Goal: Task Accomplishment & Management: Use online tool/utility

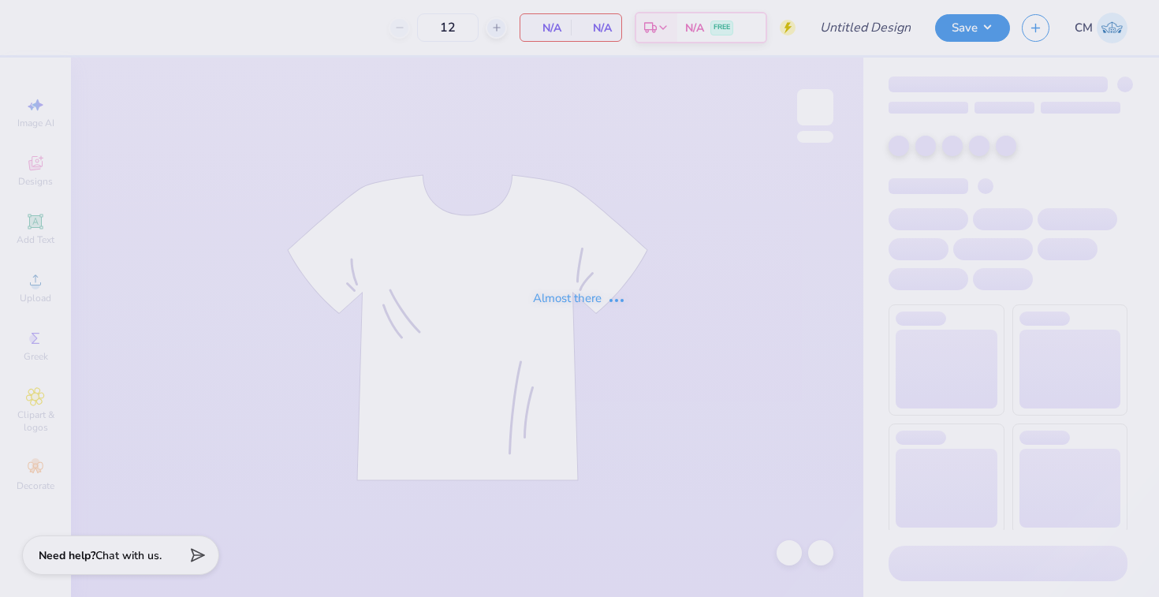
type input "The [GEOGRAPHIC_DATA][US_STATE] : [PERSON_NAME]"
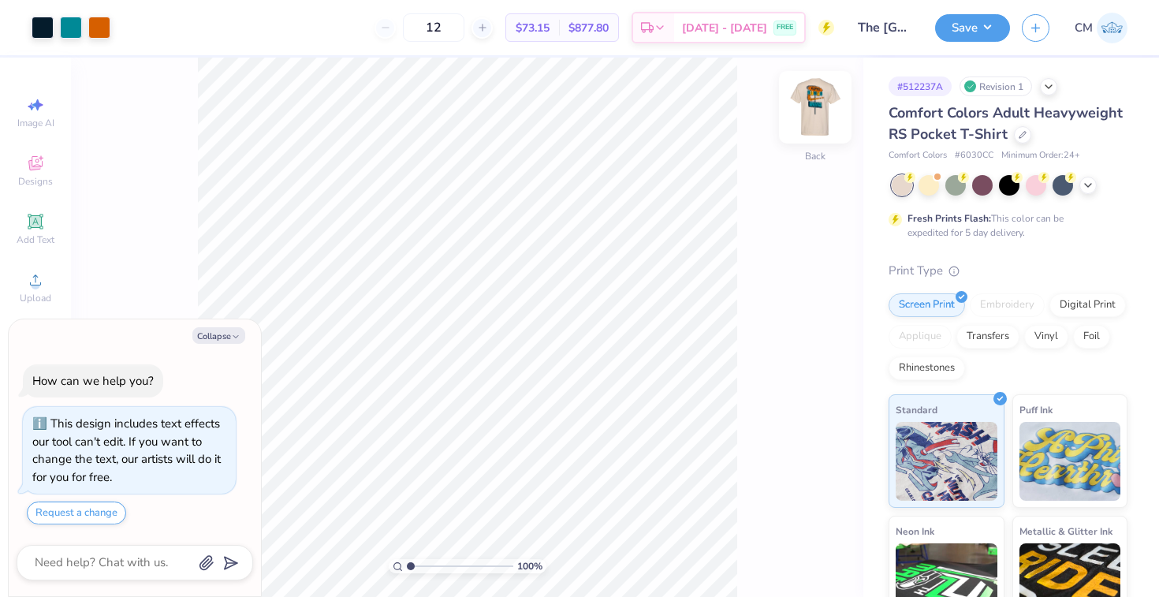
click at [816, 106] on img at bounding box center [815, 107] width 63 height 63
click at [814, 108] on img at bounding box center [815, 107] width 63 height 63
click at [1021, 133] on icon at bounding box center [1022, 133] width 6 height 6
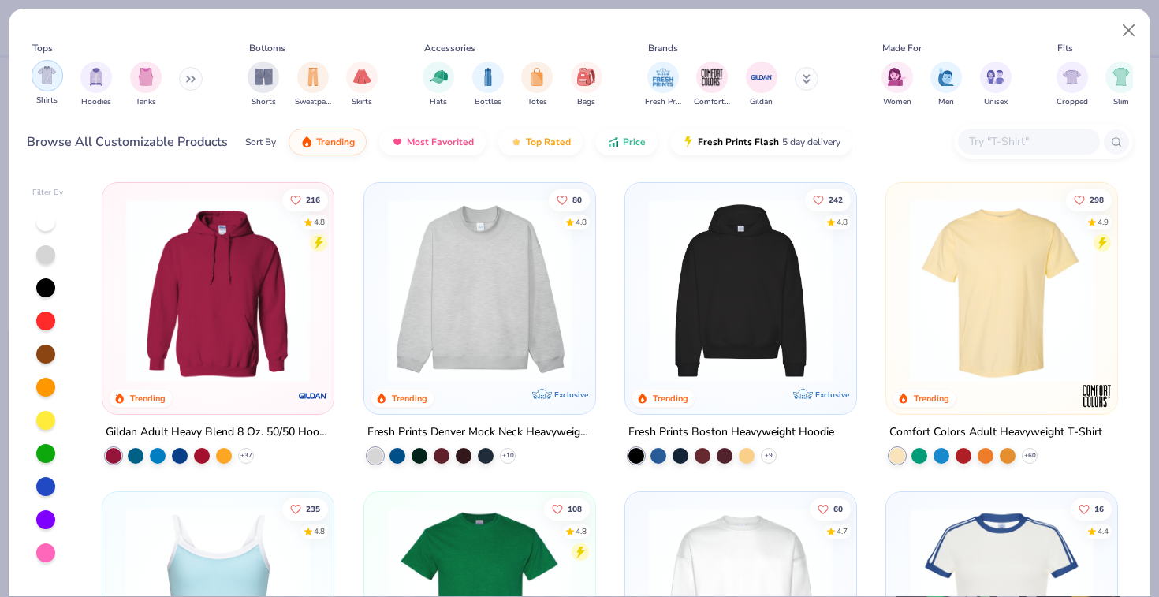
click at [43, 78] on img "filter for Shirts" at bounding box center [47, 75] width 18 height 18
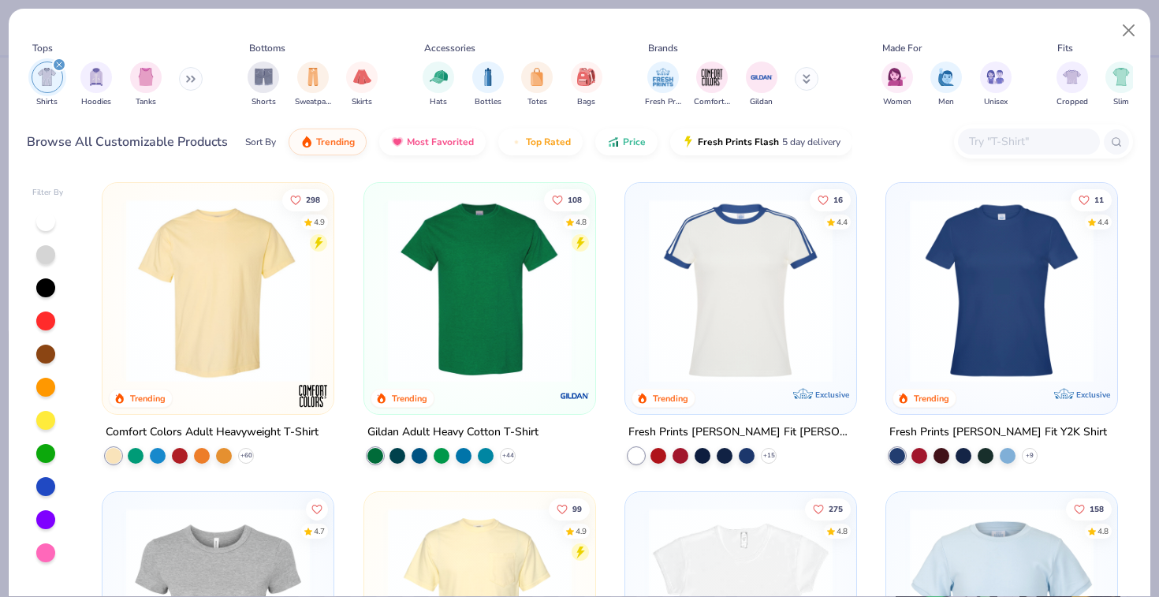
click at [619, 155] on div "Sort By Trending Most Favorited Top Rated Price Fresh Prints Flash 5 day delive…" at bounding box center [548, 142] width 607 height 44
click at [619, 147] on button "Price" at bounding box center [626, 138] width 62 height 27
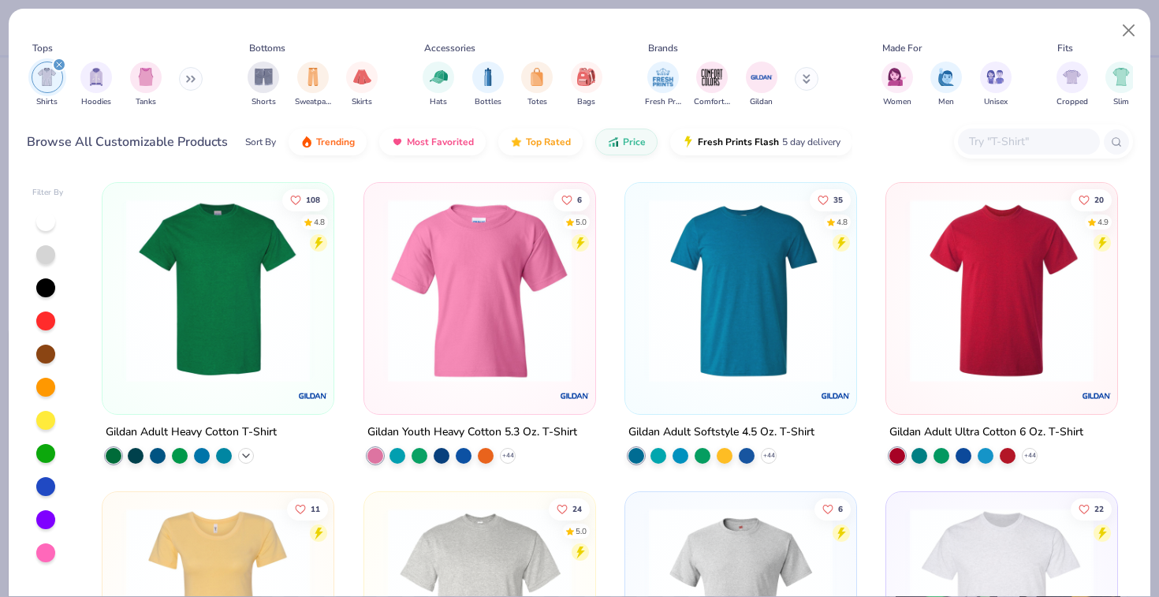
click at [245, 448] on div "+ 44" at bounding box center [246, 456] width 16 height 16
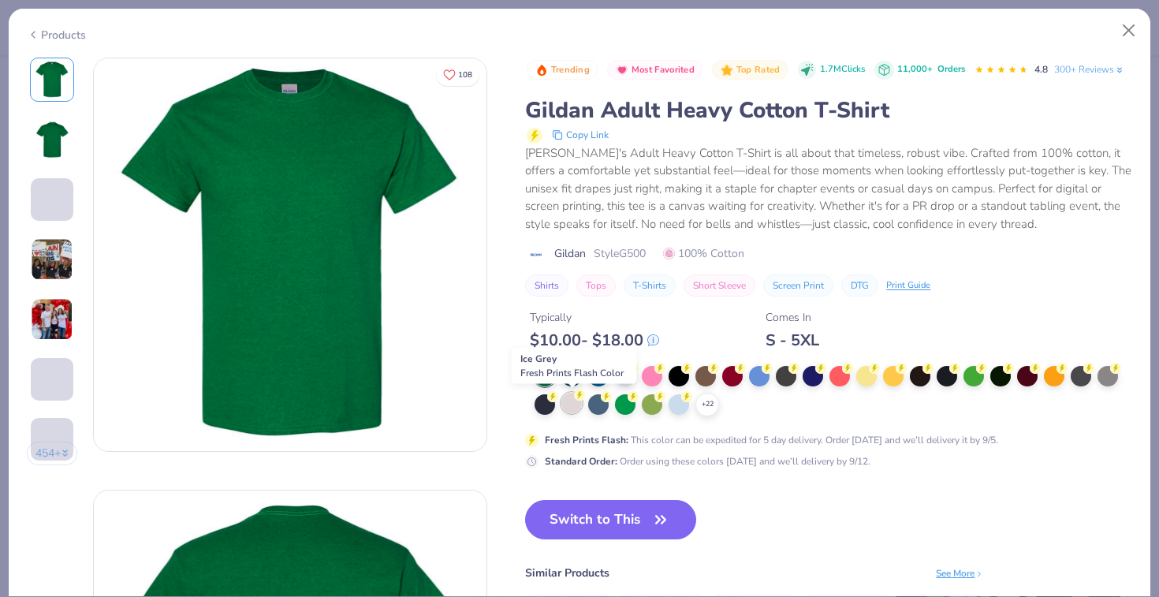
click at [577, 397] on circle at bounding box center [579, 394] width 11 height 11
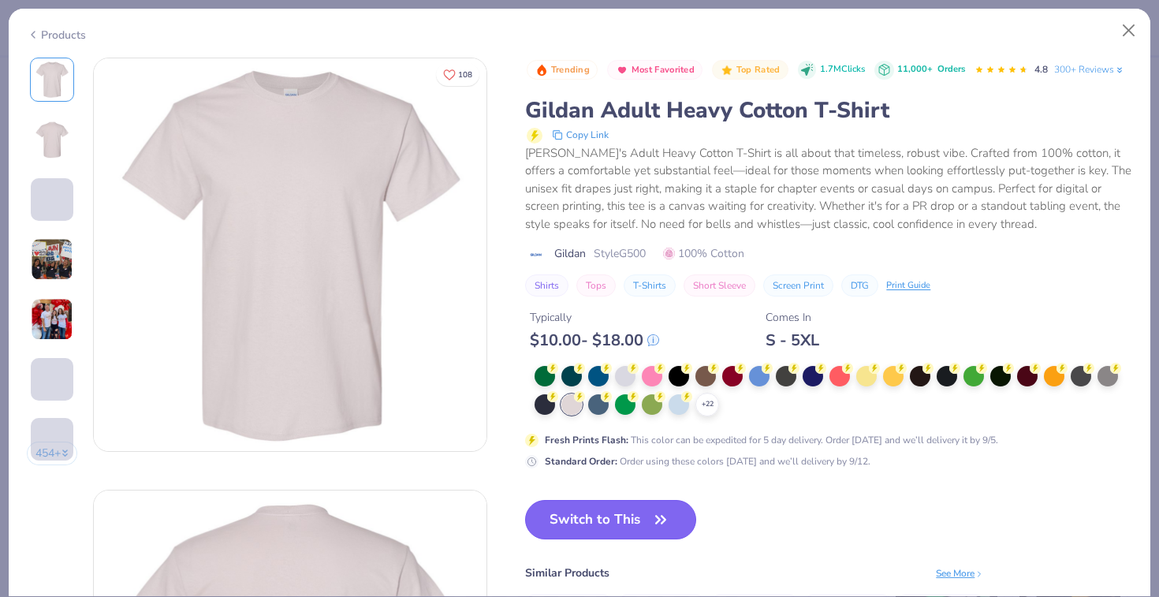
click at [603, 514] on button "Switch to This" at bounding box center [610, 519] width 171 height 39
type textarea "x"
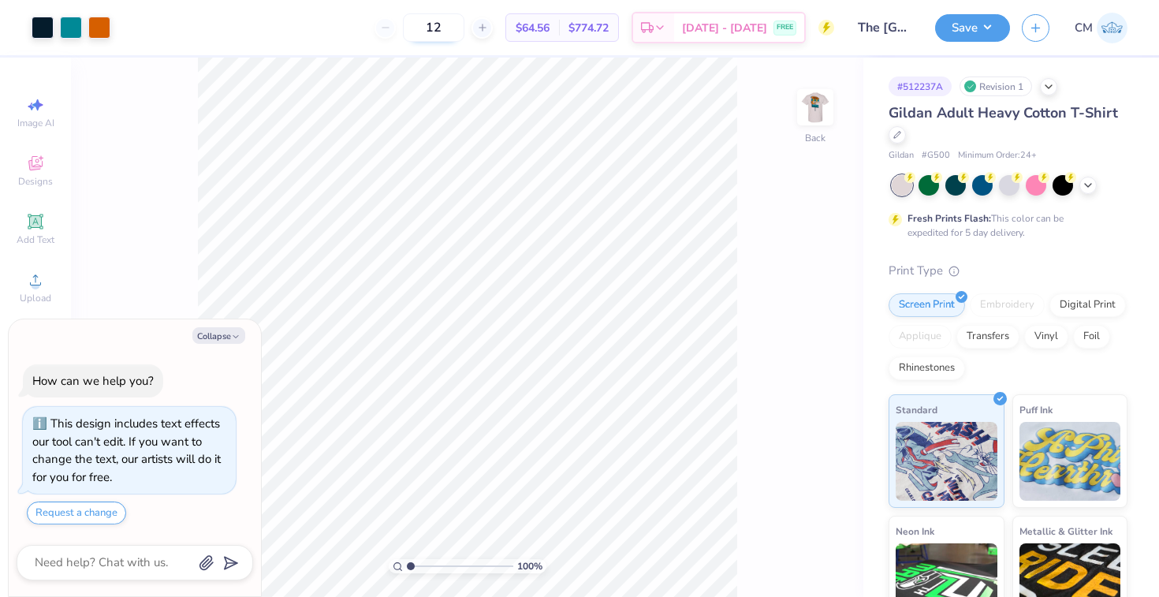
click at [464, 32] on input "12" at bounding box center [433, 27] width 61 height 28
type input "1"
type input "24"
click at [1094, 188] on div at bounding box center [1087, 183] width 17 height 17
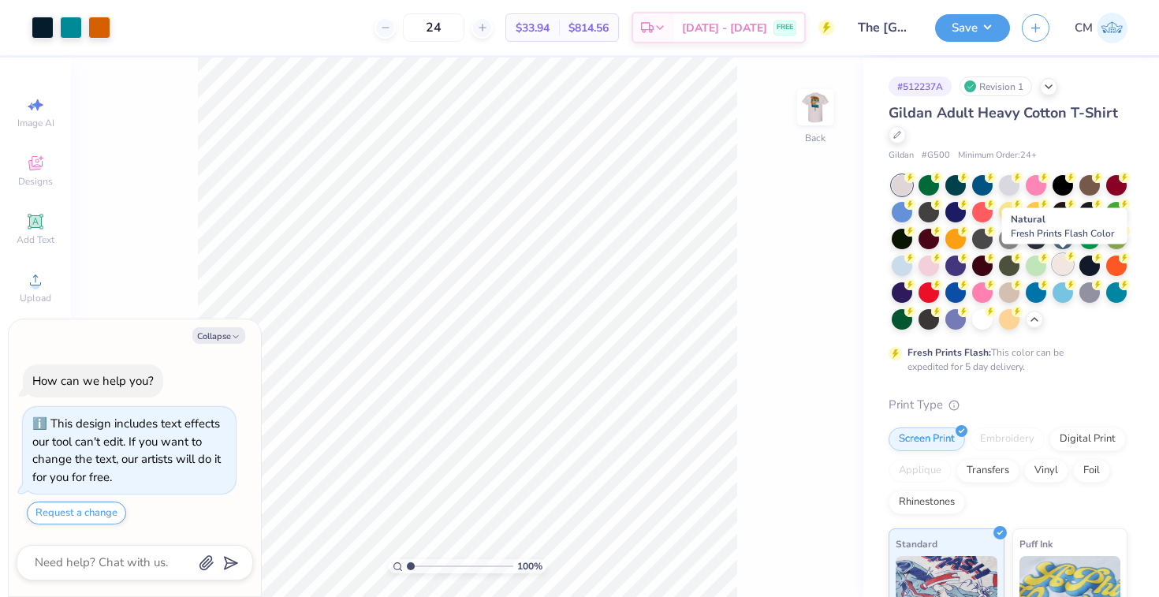
click at [1063, 263] on div at bounding box center [1062, 264] width 20 height 20
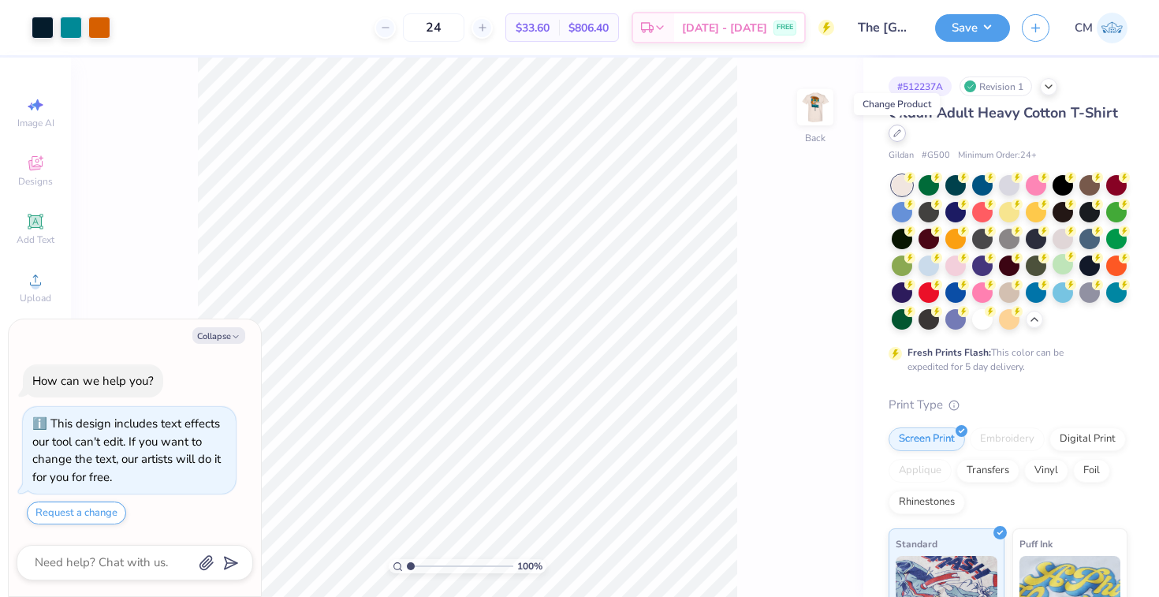
click at [903, 129] on div at bounding box center [896, 133] width 17 height 17
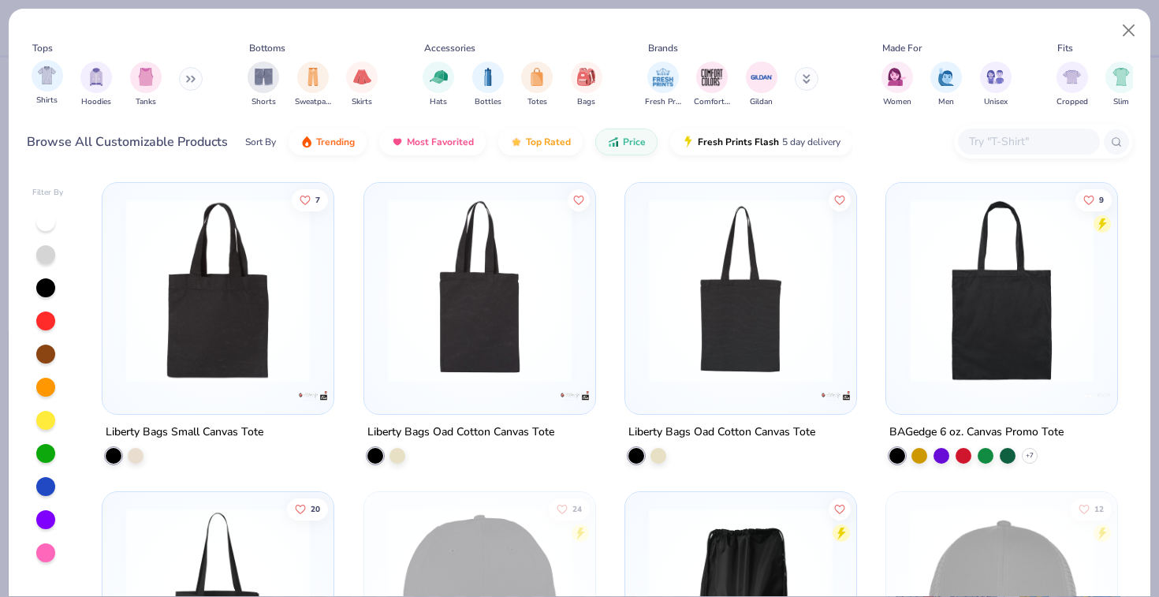
click at [49, 94] on div "Shirts" at bounding box center [48, 83] width 32 height 47
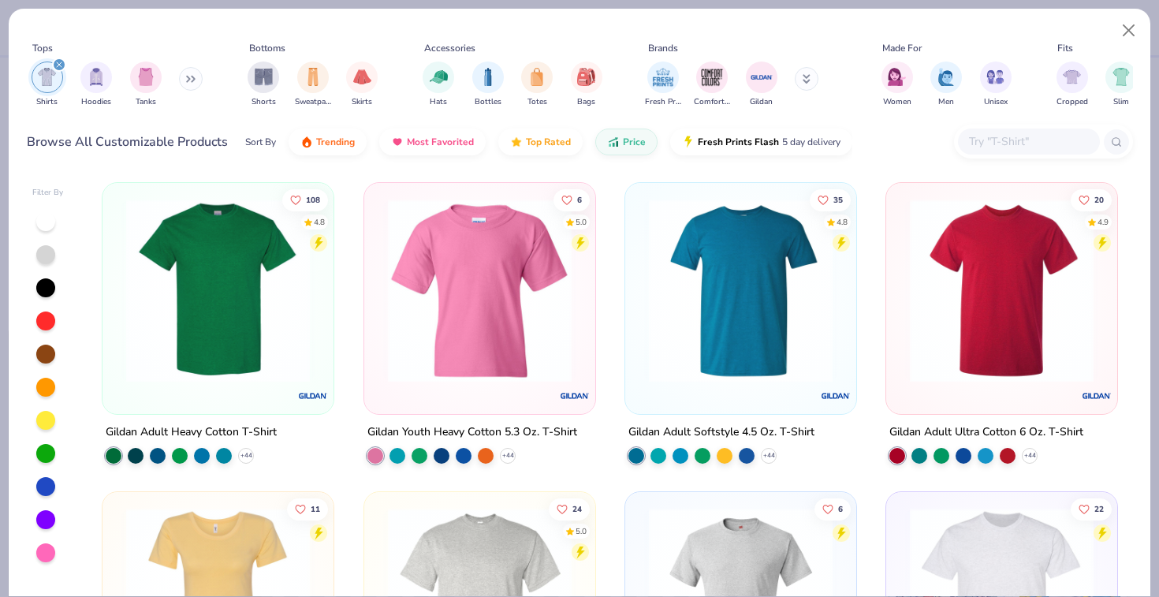
type textarea "x"
click at [616, 143] on icon "button" at bounding box center [613, 138] width 13 height 14
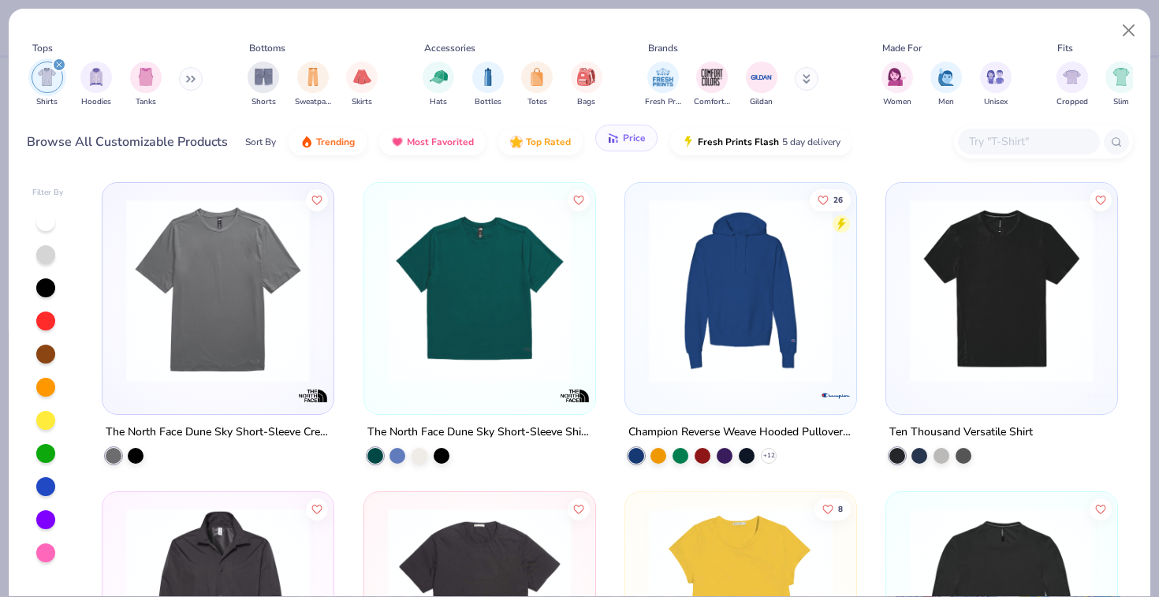
click at [616, 143] on icon "button" at bounding box center [613, 138] width 13 height 14
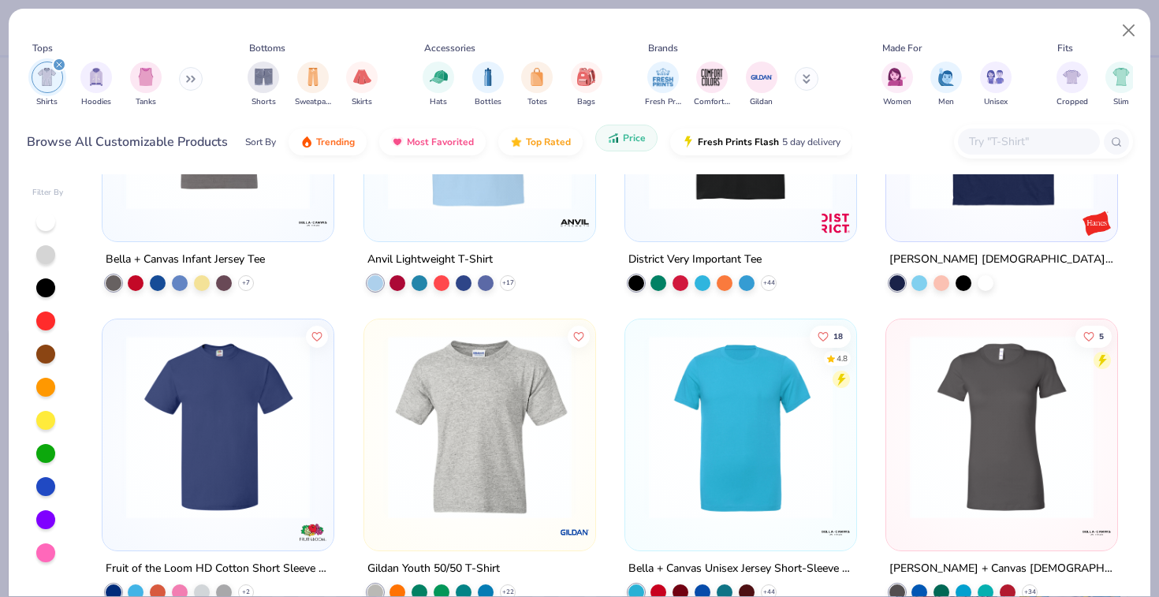
scroll to position [795, 0]
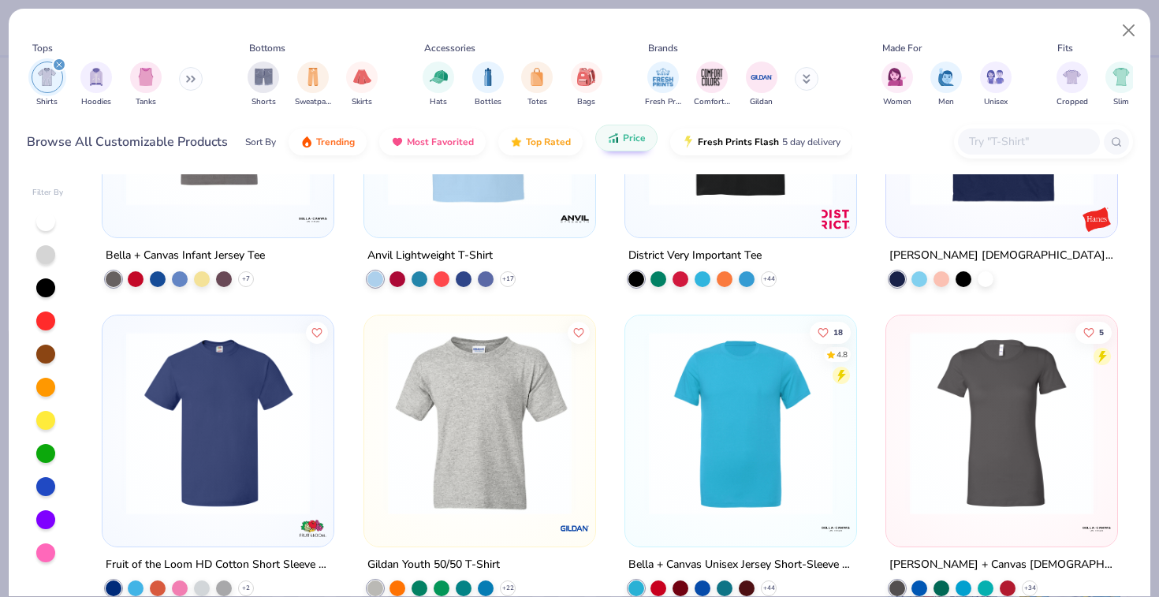
click at [978, 134] on input "text" at bounding box center [1027, 141] width 121 height 18
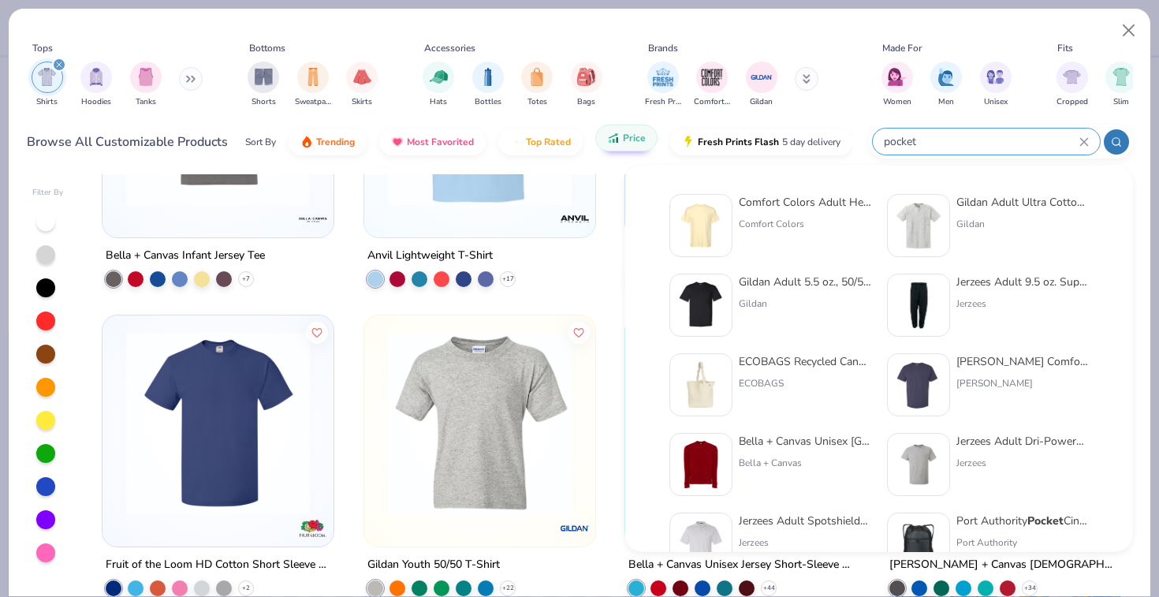
type input "pocket"
click at [967, 197] on div "Gildan Adult Ultra Cotton 6 Oz. Pocket T-Shirt" at bounding box center [1022, 202] width 132 height 17
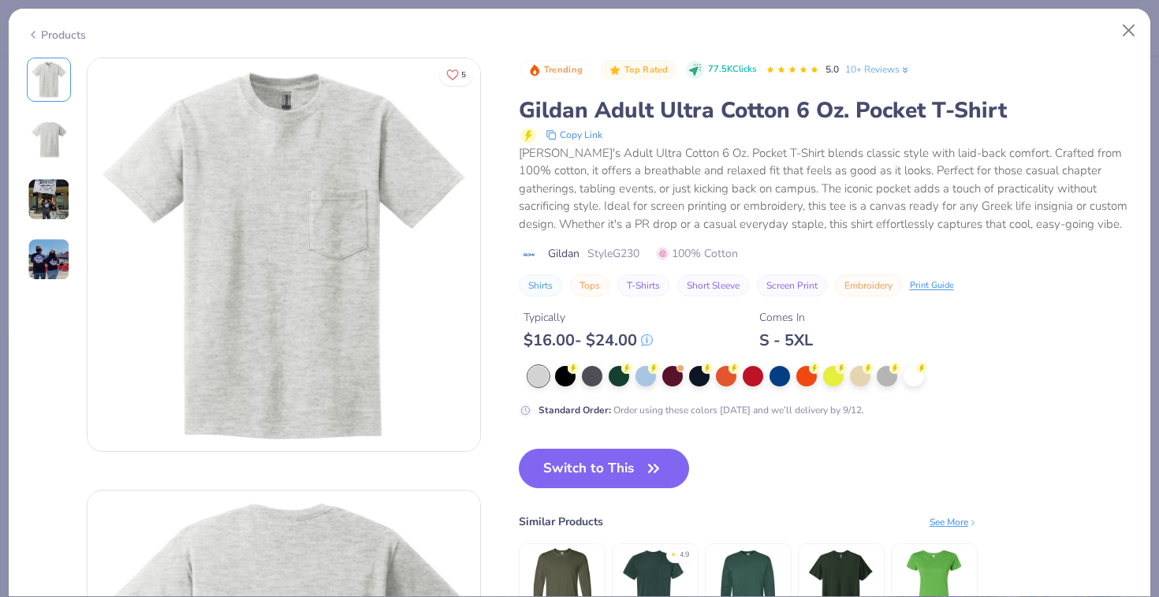
click at [872, 374] on div at bounding box center [830, 376] width 605 height 20
click at [861, 374] on div at bounding box center [860, 374] width 20 height 20
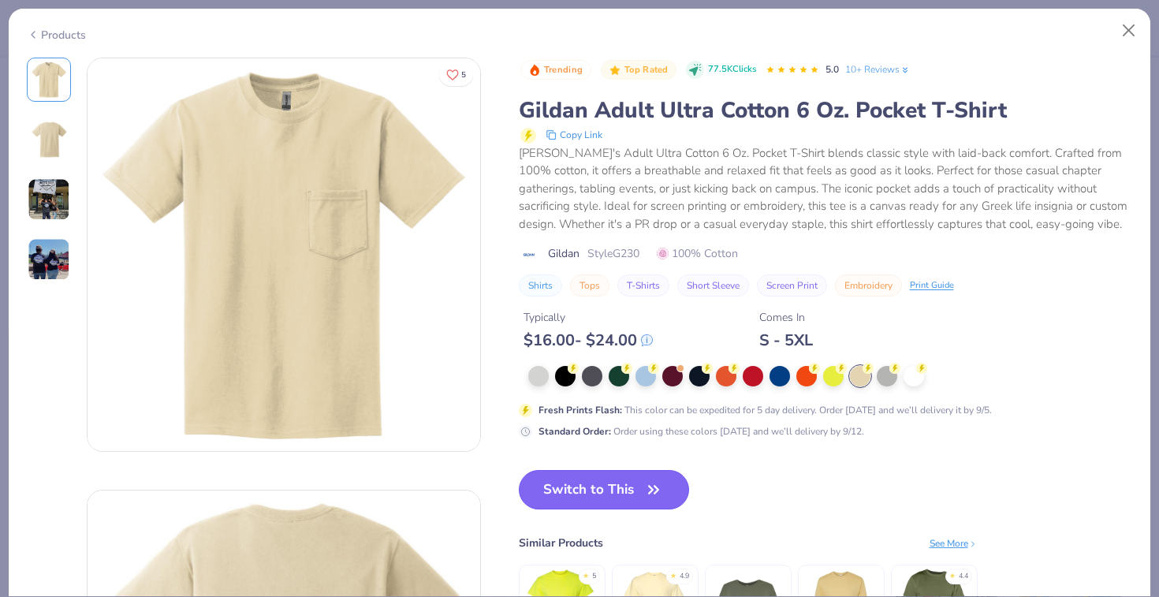
click at [583, 482] on button "Switch to This" at bounding box center [604, 489] width 171 height 39
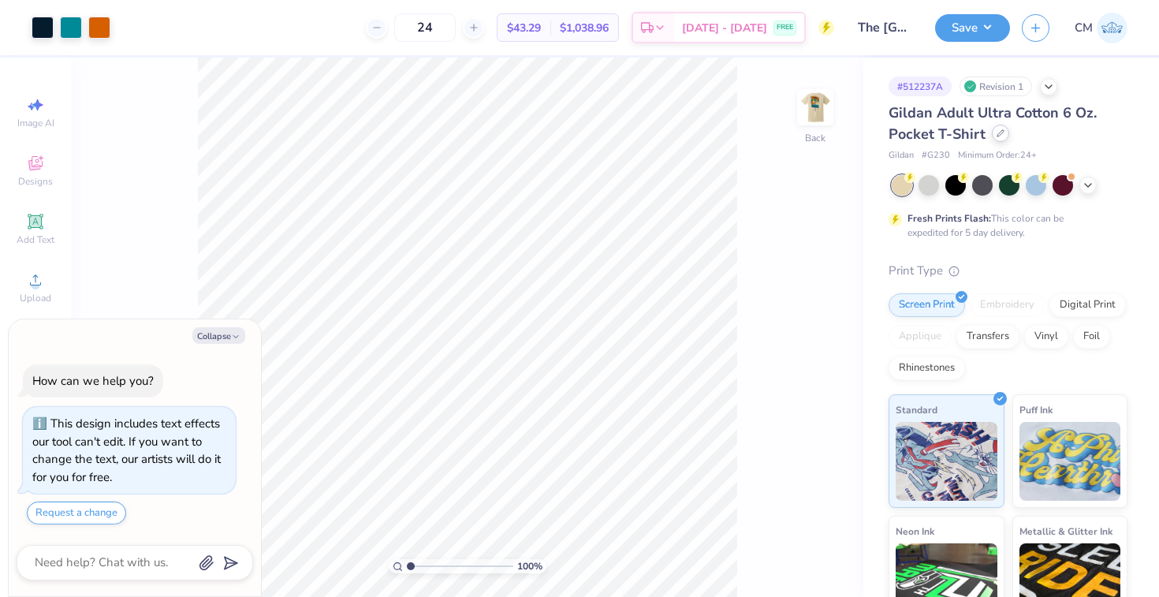
click at [1000, 133] on icon at bounding box center [1000, 133] width 8 height 8
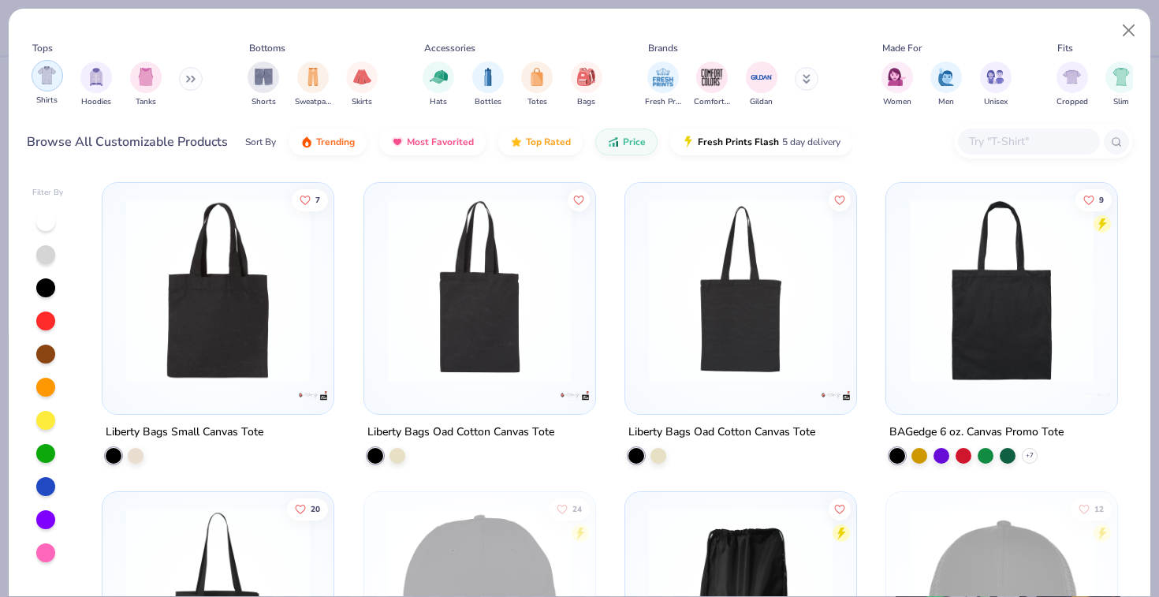
click at [38, 73] on img "filter for Shirts" at bounding box center [47, 75] width 18 height 18
type textarea "x"
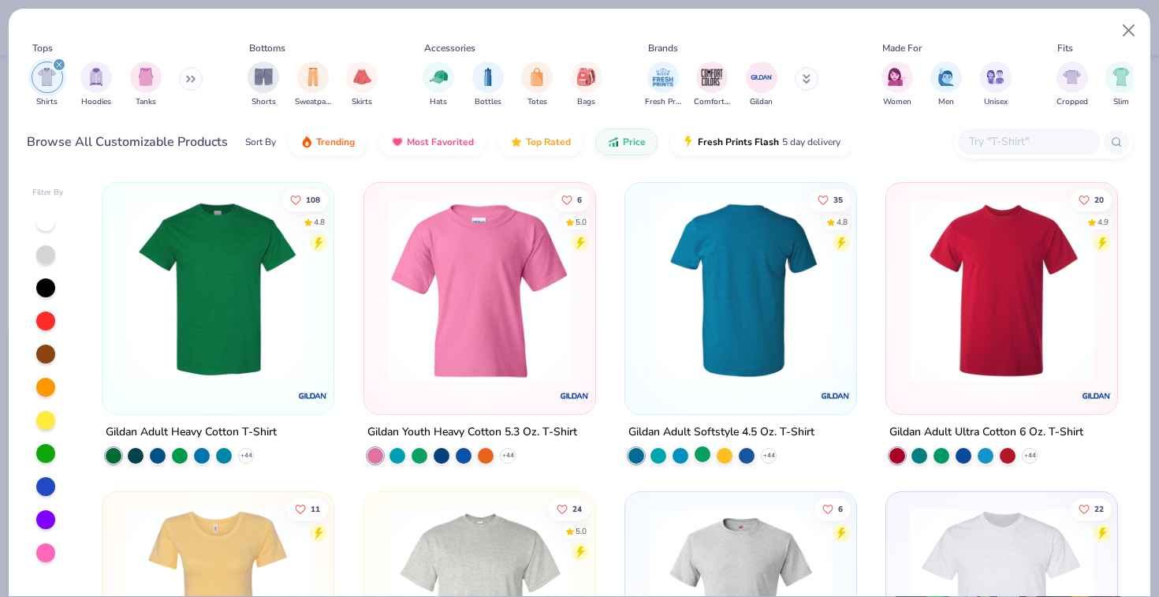
scroll to position [227, 0]
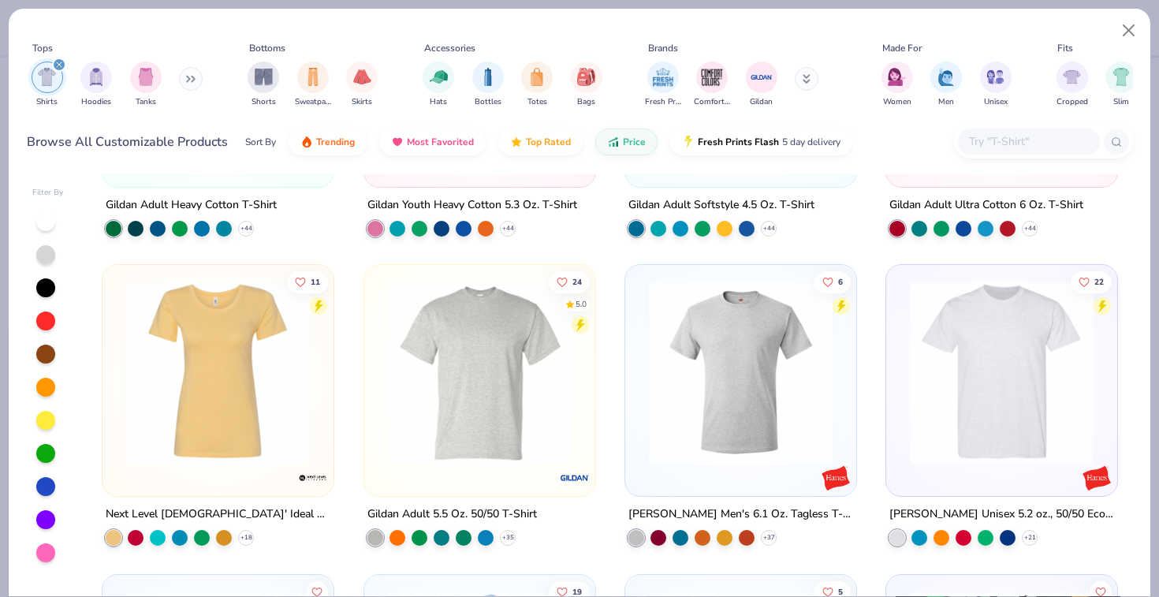
click at [992, 136] on input "text" at bounding box center [1027, 141] width 121 height 18
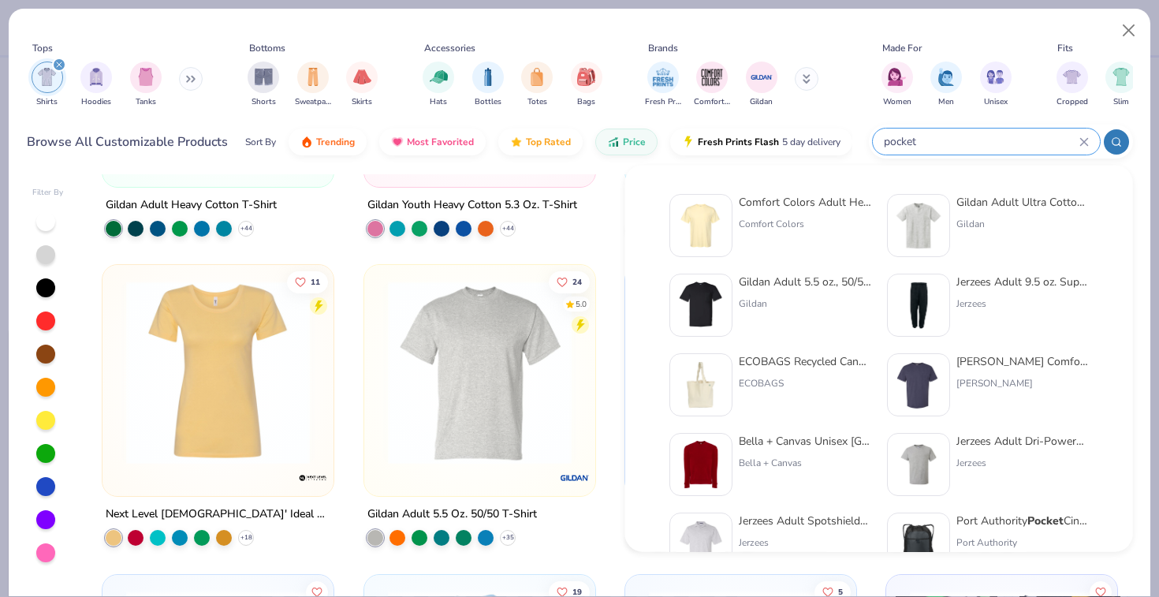
type input "pocket"
click at [796, 276] on div "Gildan Adult 5.5 oz., 50/50 Pocket T-Shirt" at bounding box center [805, 282] width 132 height 17
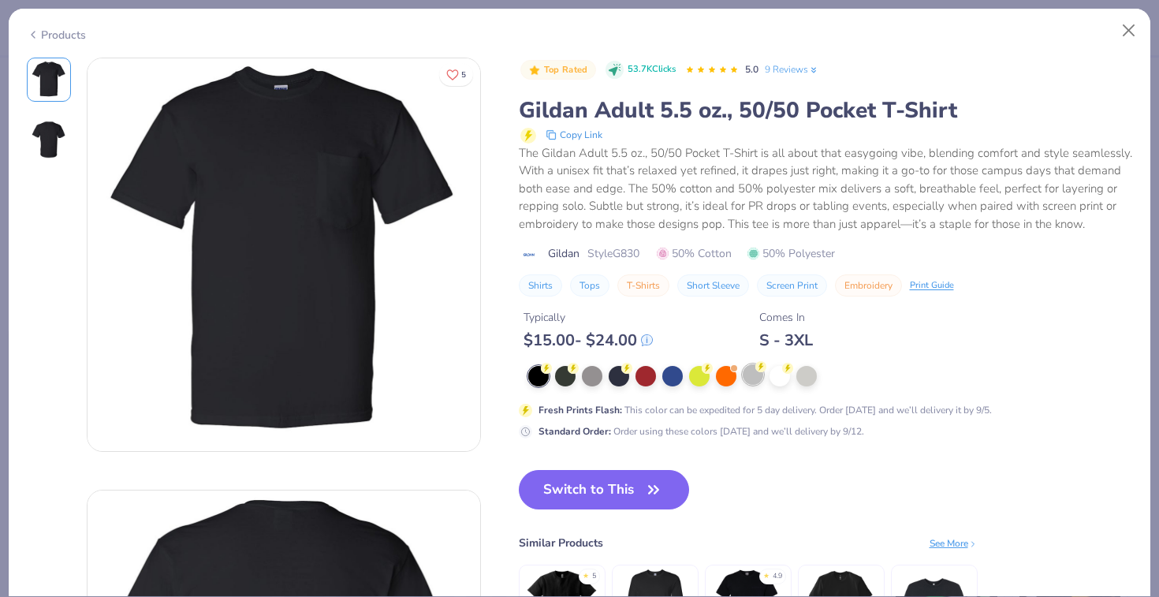
click at [749, 380] on div at bounding box center [753, 374] width 20 height 20
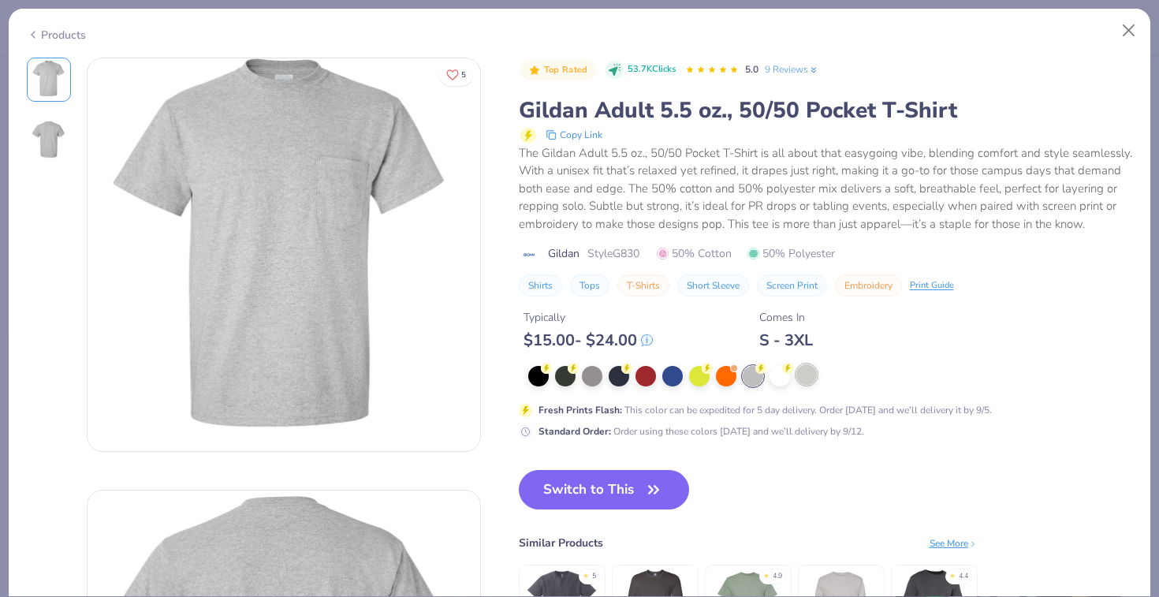
click at [807, 372] on div at bounding box center [806, 374] width 20 height 20
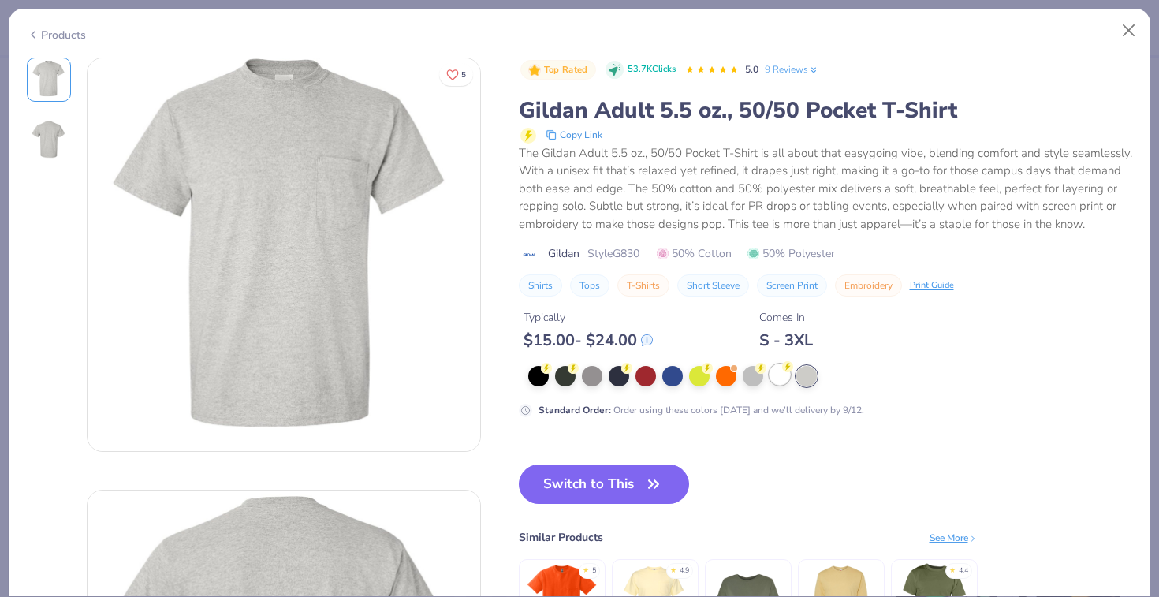
click at [780, 371] on div at bounding box center [779, 374] width 20 height 20
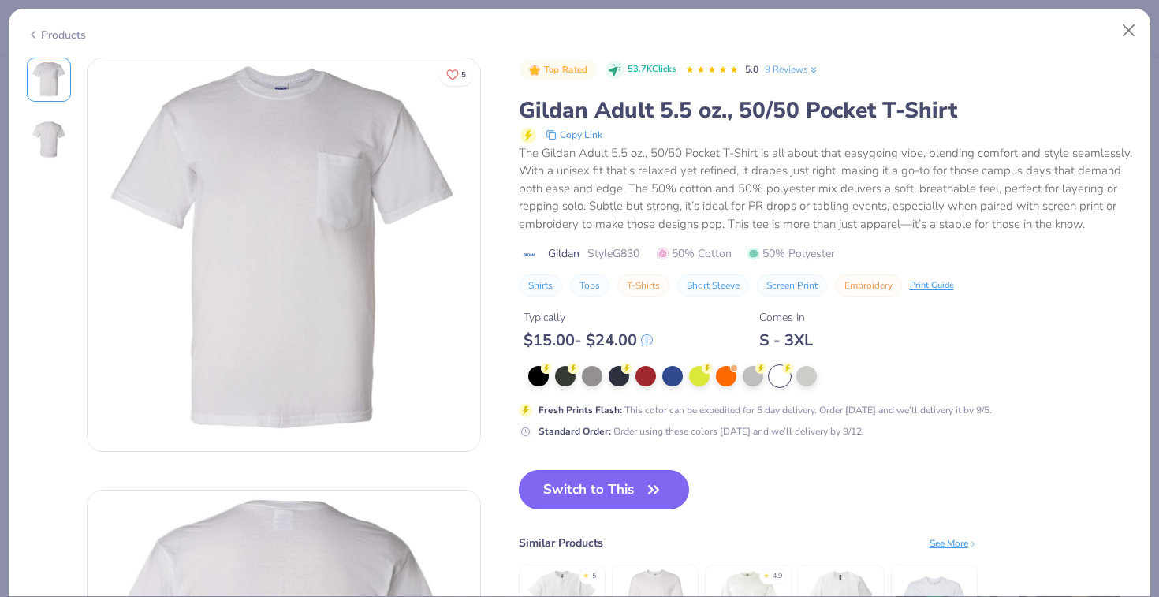
click at [573, 479] on button "Switch to This" at bounding box center [604, 489] width 171 height 39
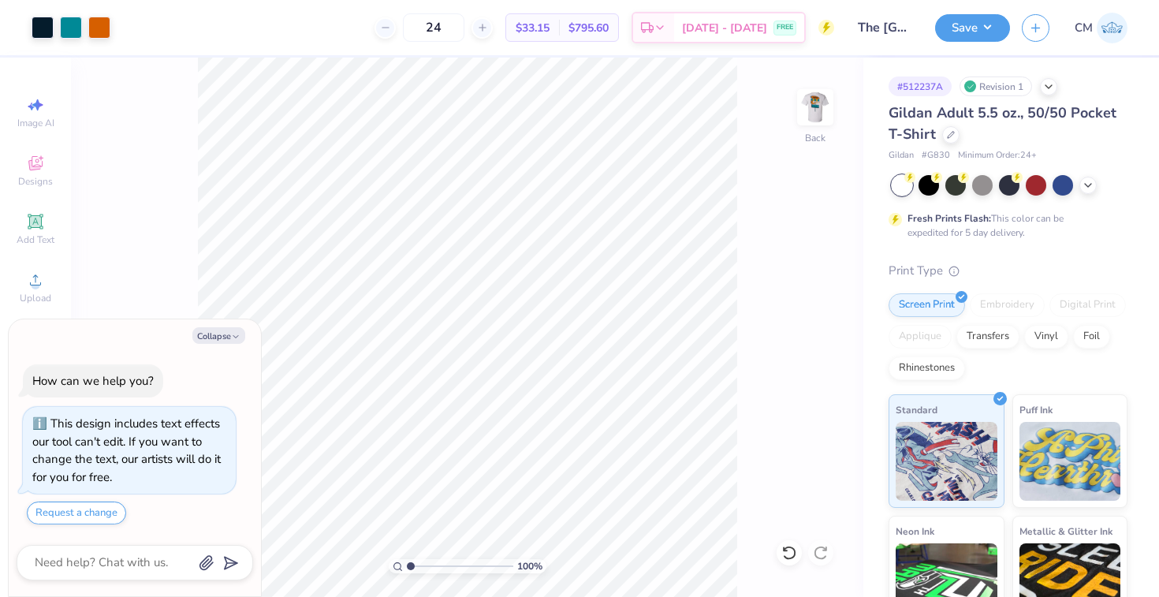
type textarea "x"
